Goal: Task Accomplishment & Management: Complete application form

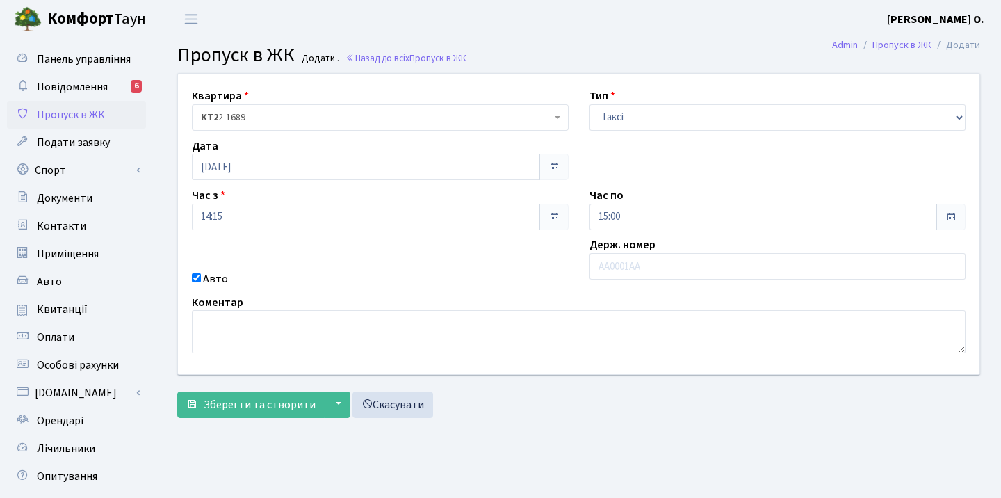
select select "2"
click at [621, 261] on input "text" at bounding box center [777, 266] width 377 height 26
type input "Л"
type input "KA4537CO"
click at [245, 403] on span "Зберегти та створити" at bounding box center [260, 404] width 112 height 15
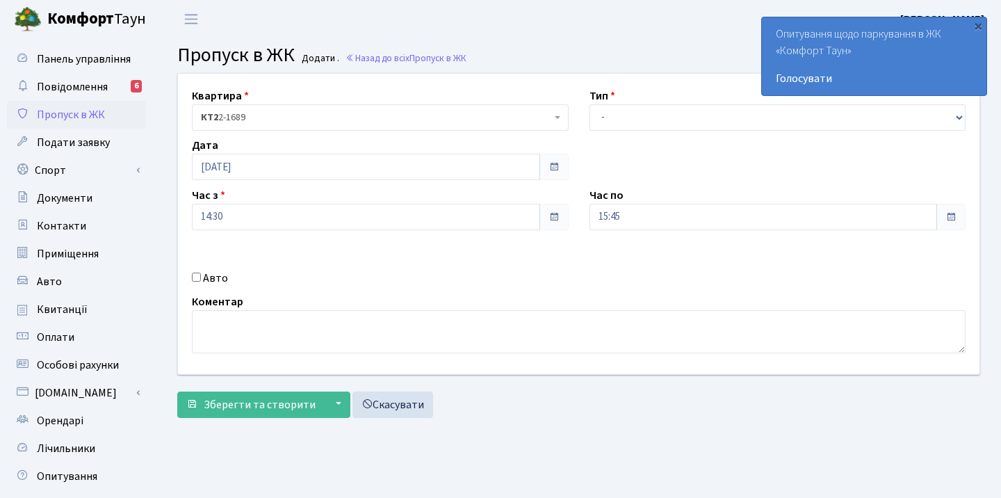
click at [650, 161] on div "Квартира <b>КТ2</b>&nbsp;&nbsp;&nbsp;2-1689 КТ2 2-1689 Тип - Доставка Таксі Гос…" at bounding box center [579, 224] width 822 height 300
